Goal: Find specific page/section: Find specific page/section

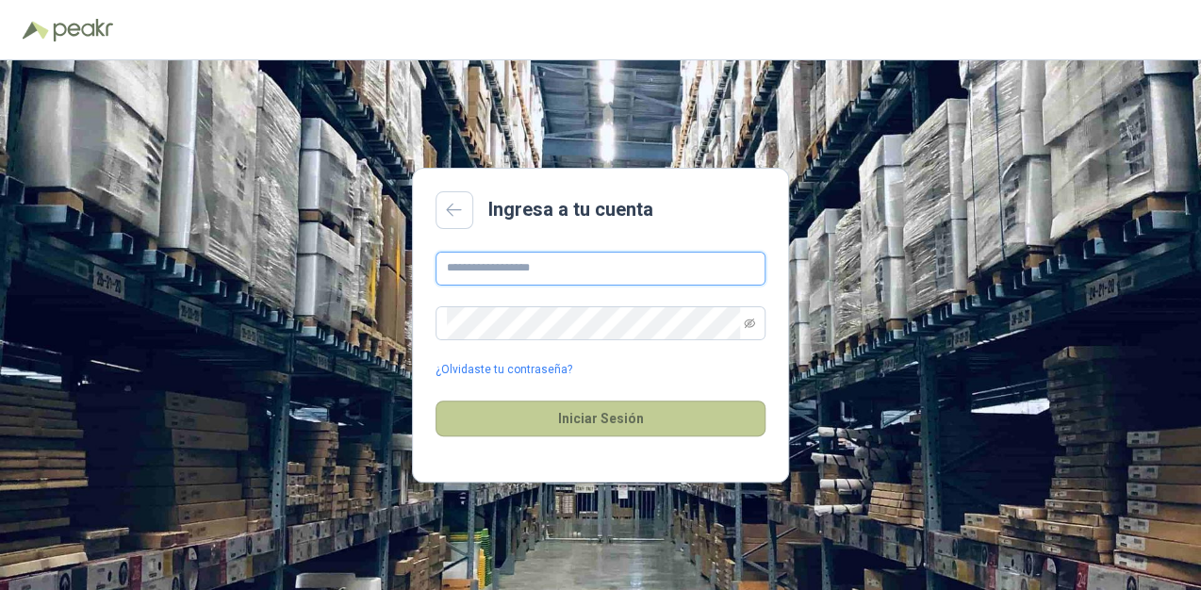
type input "**********"
click at [559, 425] on button "Iniciar Sesión" at bounding box center [600, 419] width 330 height 36
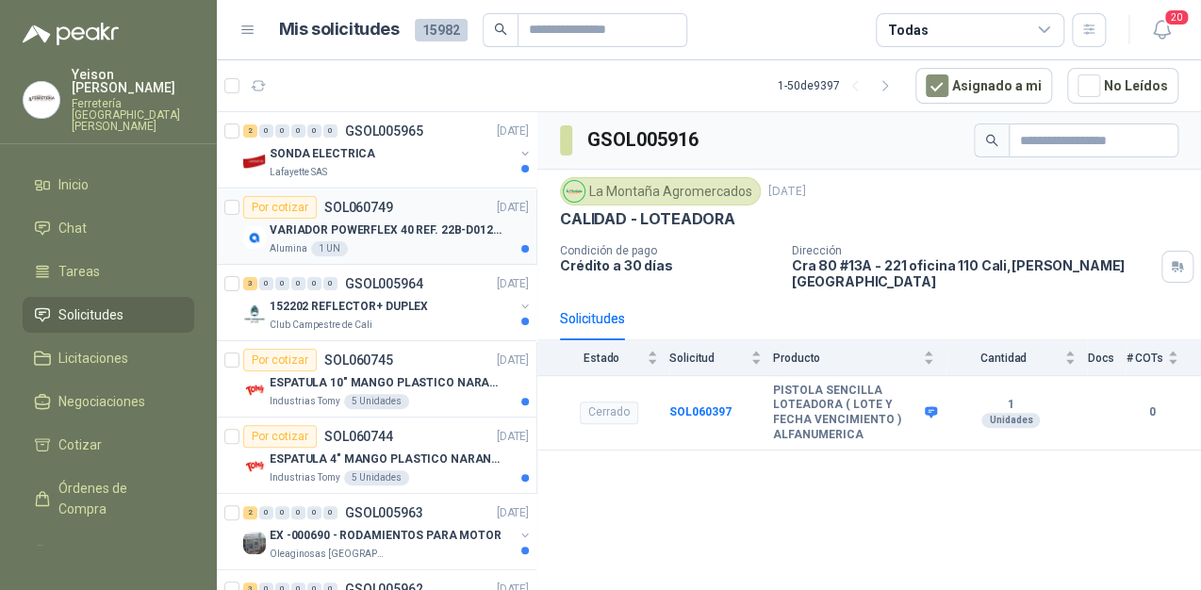
click at [444, 238] on div "VARIADOR POWERFLEX 40 REF. 22B-D012N104" at bounding box center [399, 230] width 259 height 23
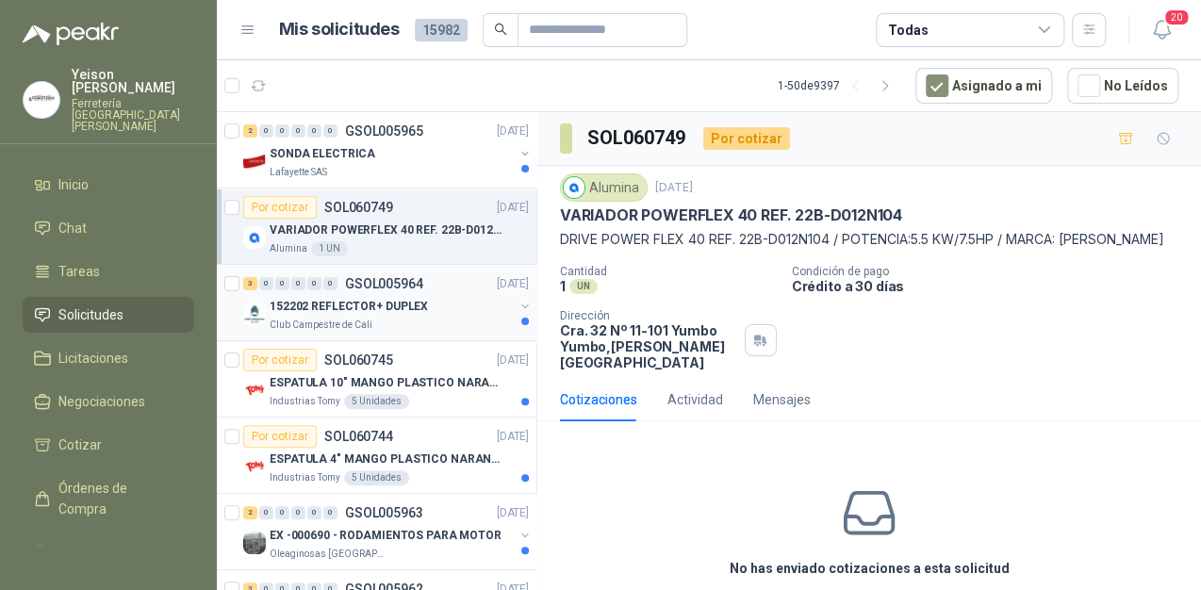
click at [362, 305] on p "152202 REFLECTOR+ DUPLEX" at bounding box center [349, 307] width 158 height 18
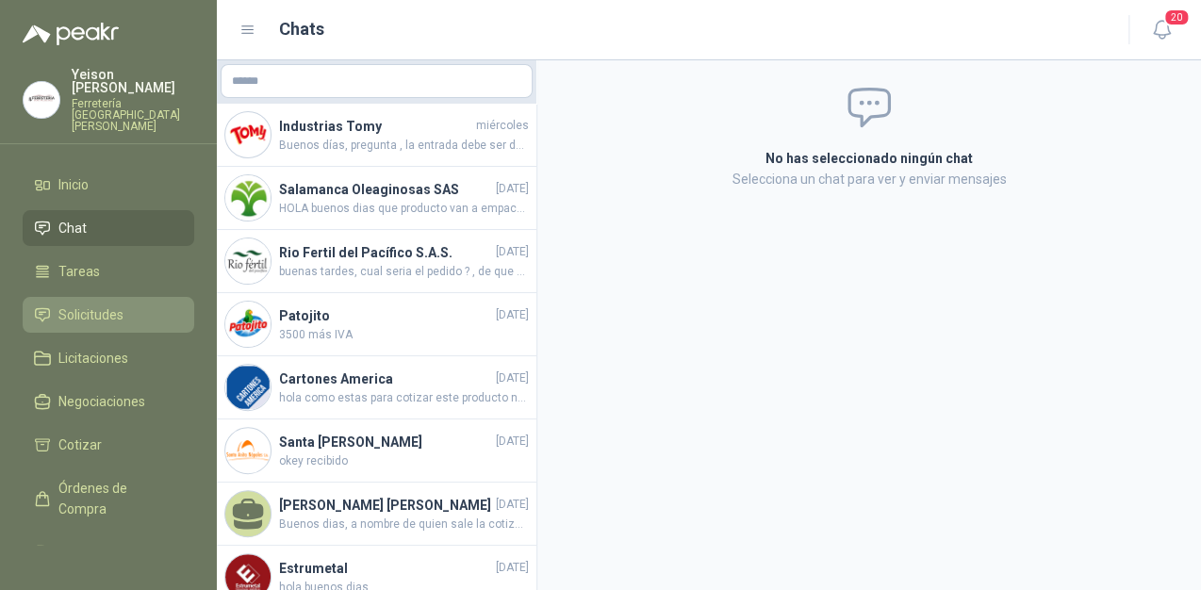
click at [106, 304] on span "Solicitudes" at bounding box center [90, 314] width 65 height 21
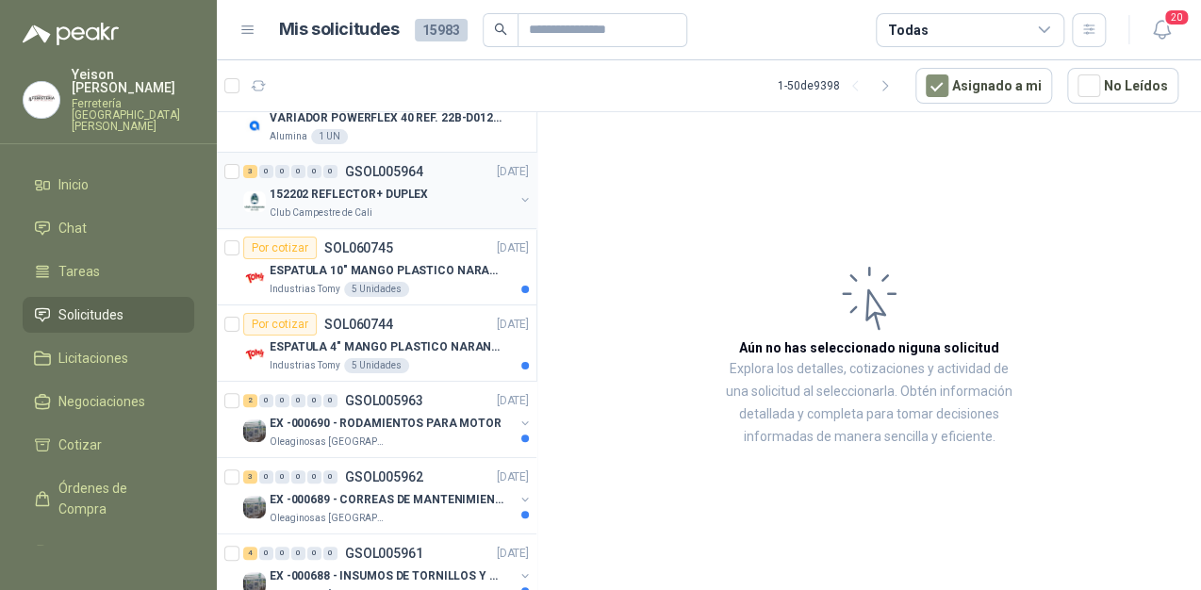
scroll to position [226, 0]
